Goal: Book appointment/travel/reservation

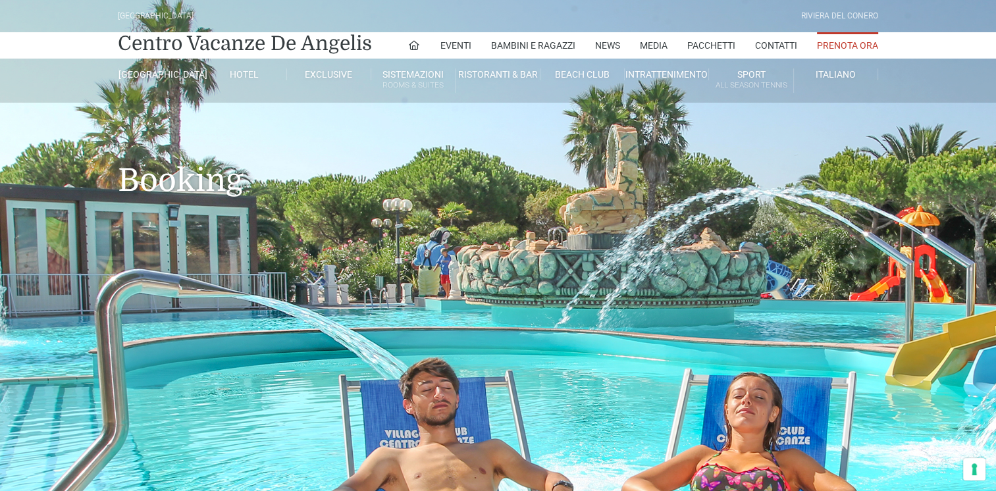
click at [834, 43] on link "Prenota Ora" at bounding box center [847, 45] width 61 height 26
